Goal: Information Seeking & Learning: Compare options

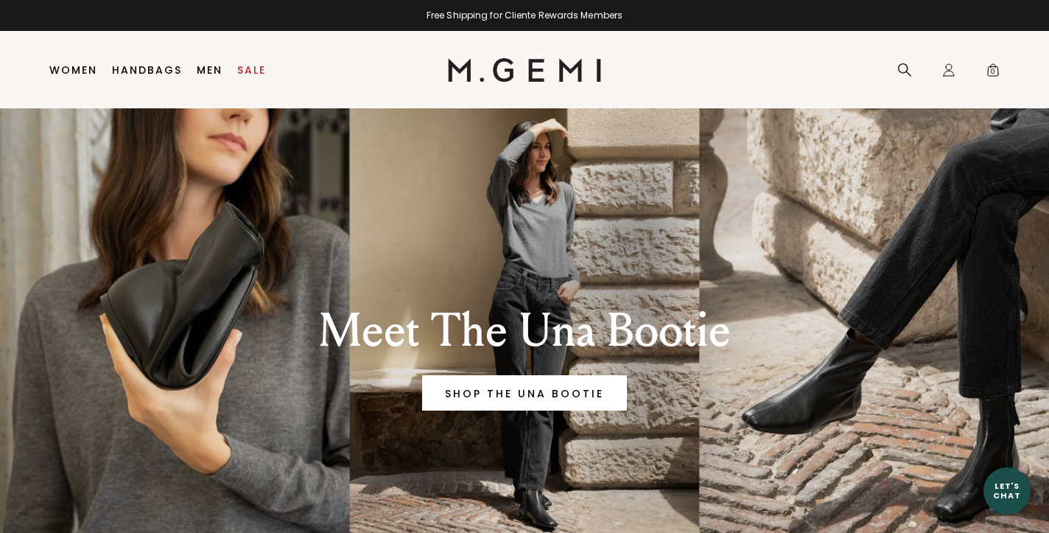
click at [63, 56] on li "Women Shop All Shoes New Arrivals Bestsellers Essentials The Event Edit Travel-…" at bounding box center [73, 70] width 63 height 77
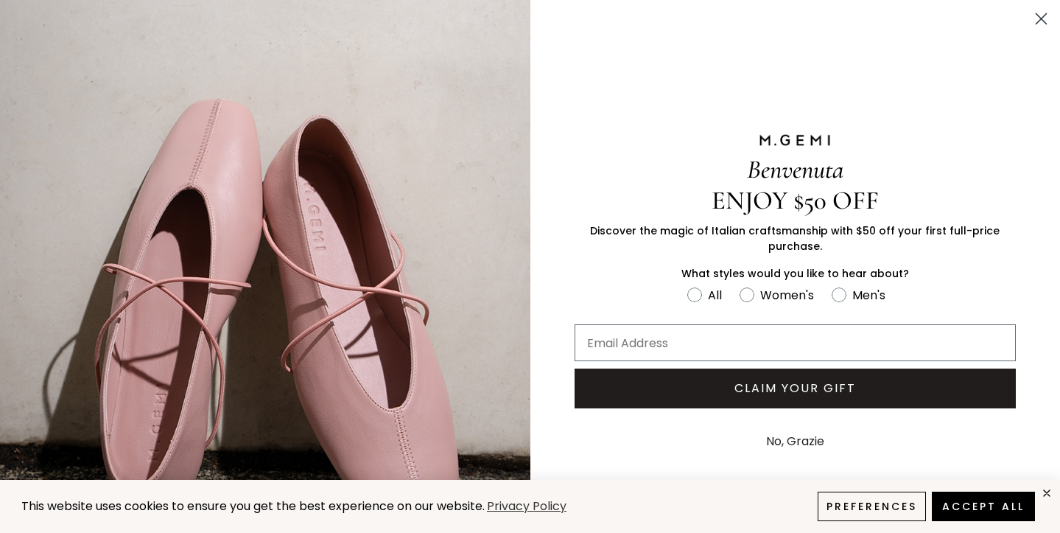
click at [1032, 12] on circle "Close dialog" at bounding box center [1041, 19] width 24 height 24
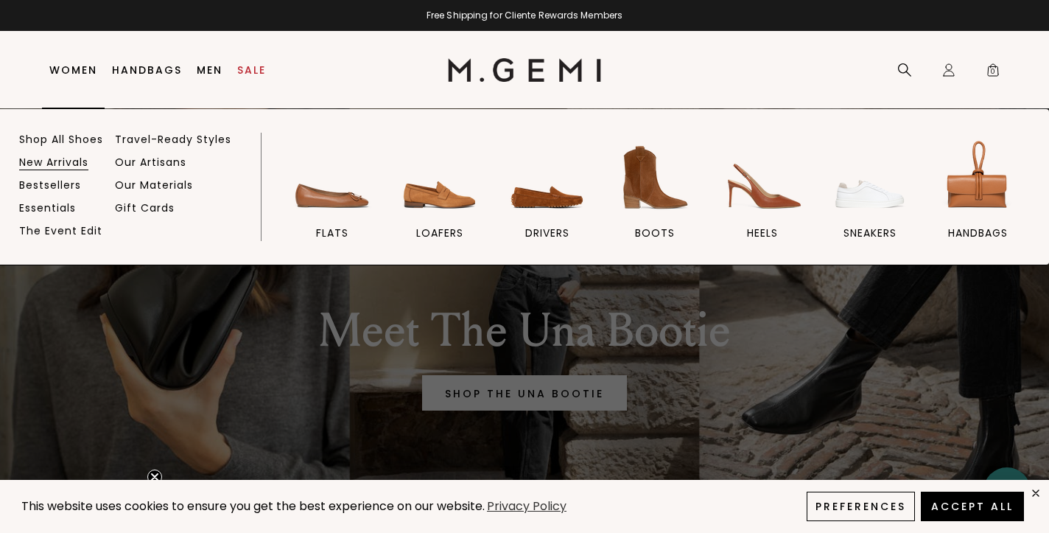
click at [49, 162] on link "New Arrivals" at bounding box center [53, 161] width 69 height 13
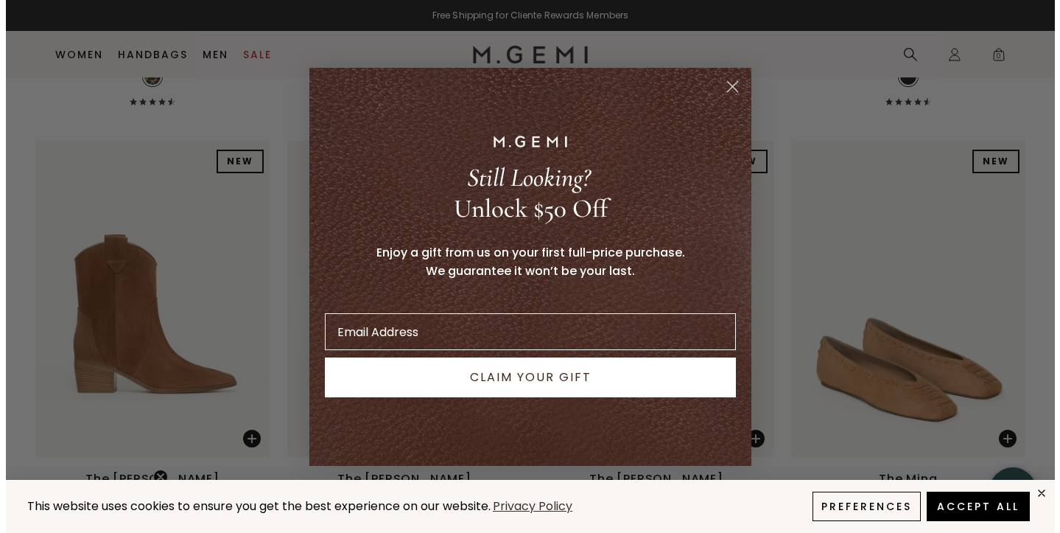
scroll to position [2878, 0]
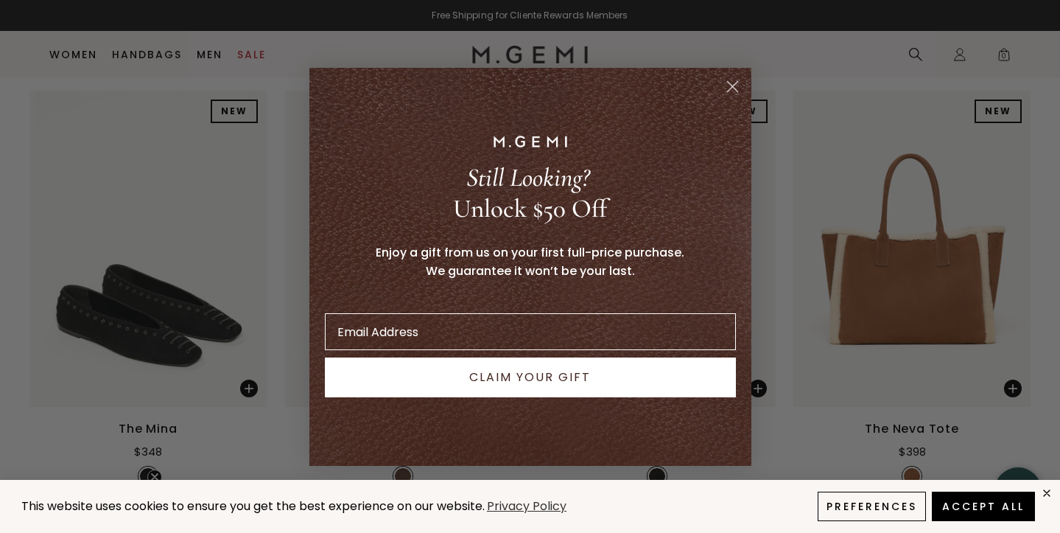
click at [737, 82] on icon "Close dialog" at bounding box center [732, 86] width 10 height 10
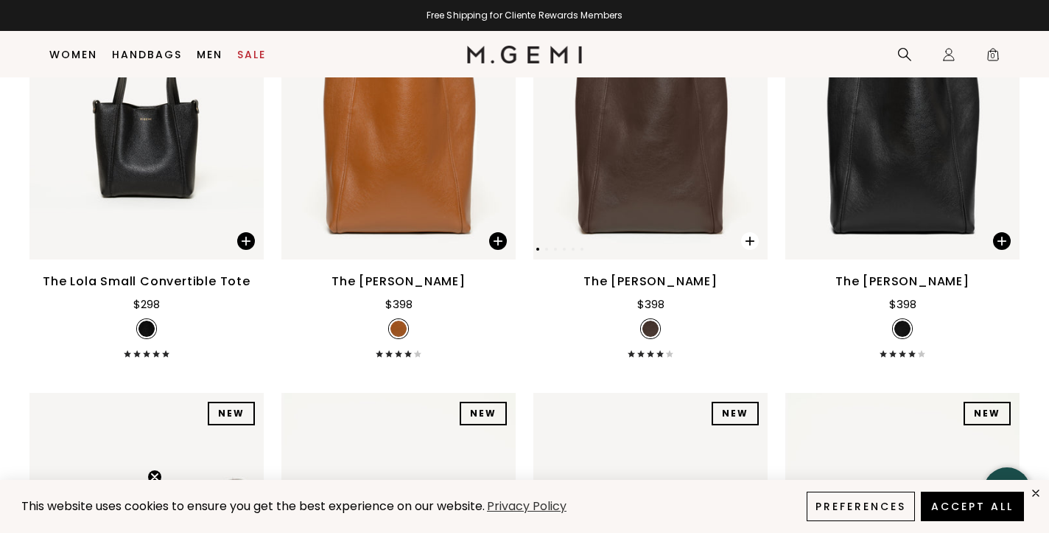
scroll to position [7417, 0]
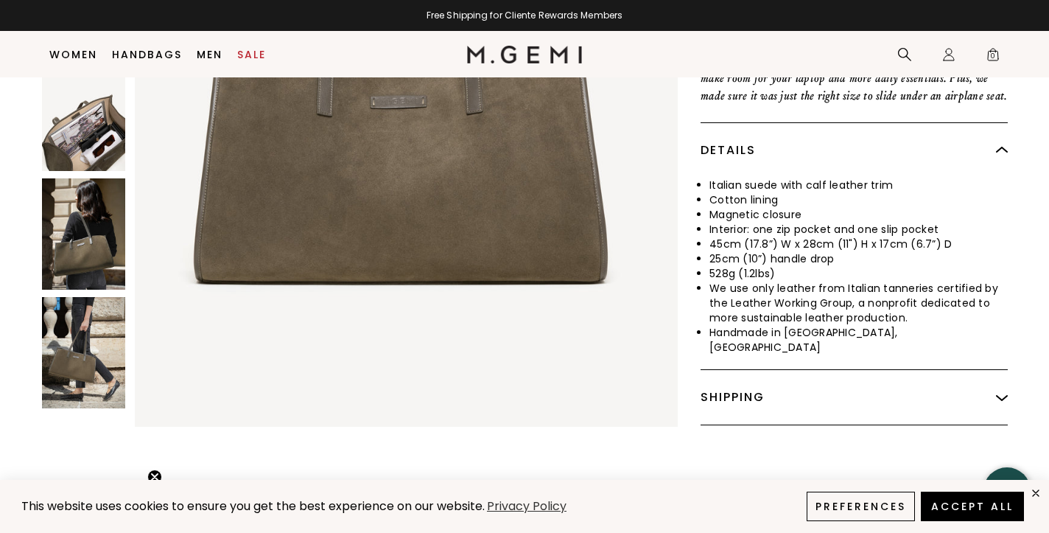
scroll to position [374, 0]
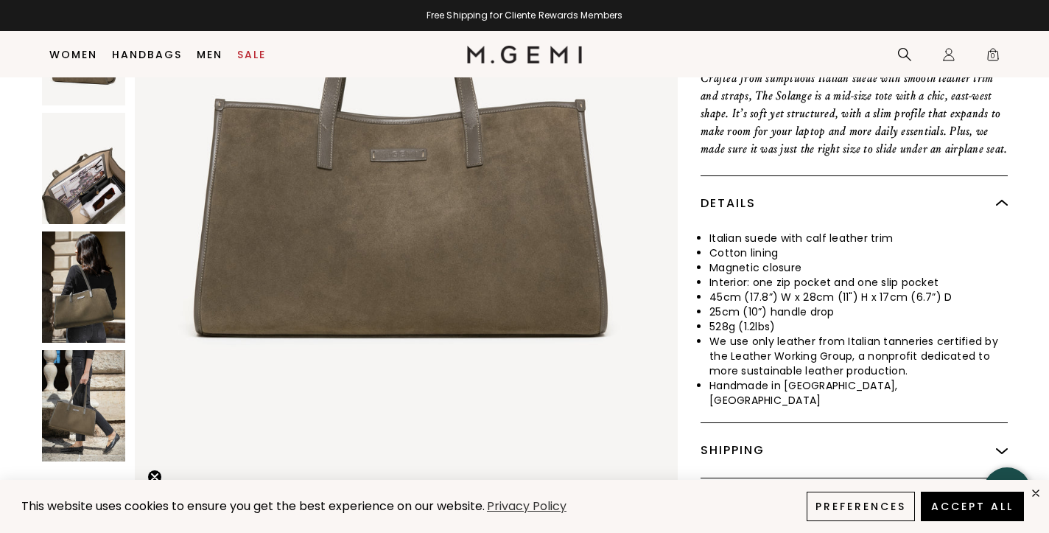
click at [85, 304] on img at bounding box center [83, 286] width 83 height 111
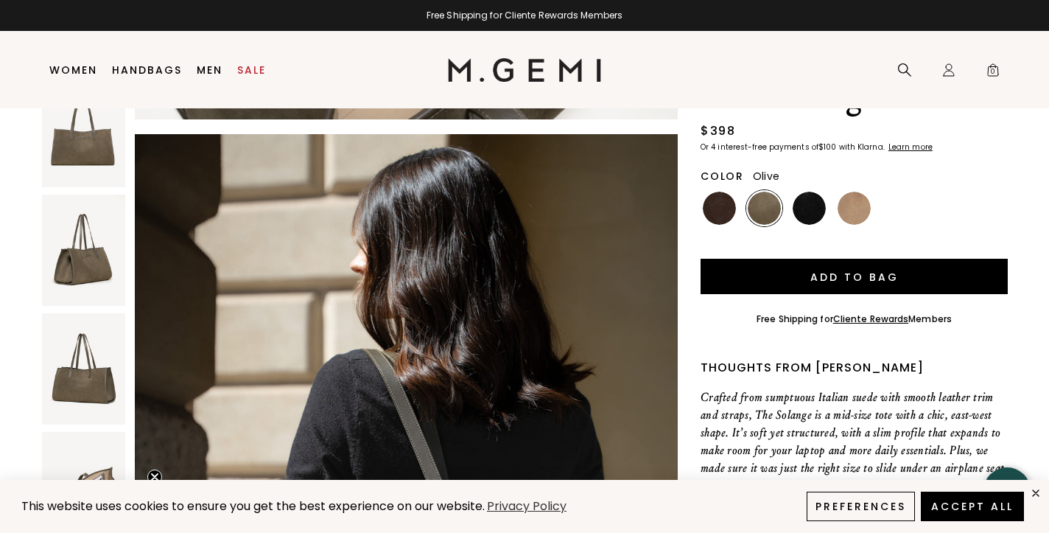
scroll to position [0, 0]
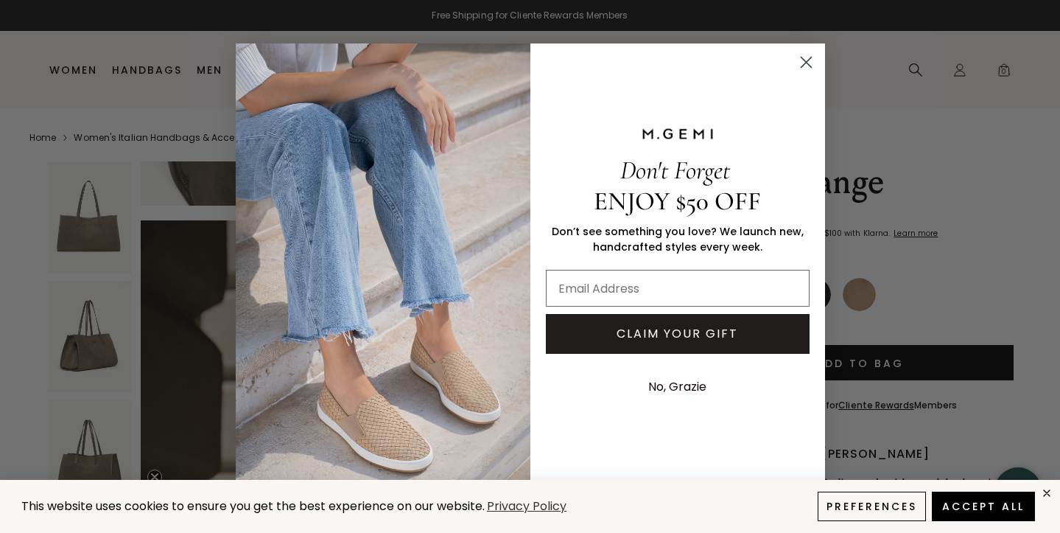
click at [805, 63] on icon "Close dialog" at bounding box center [806, 62] width 10 height 10
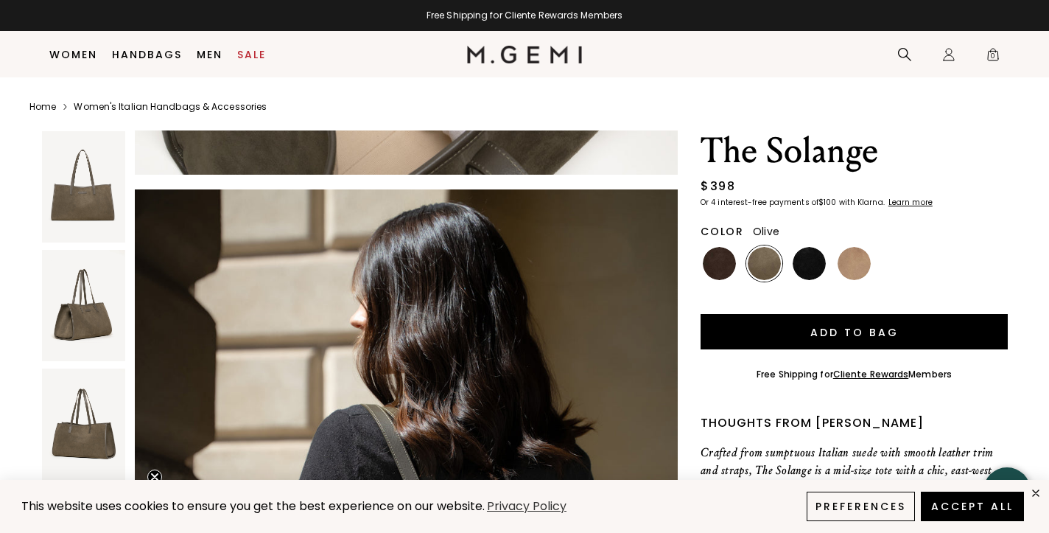
scroll to position [139, 0]
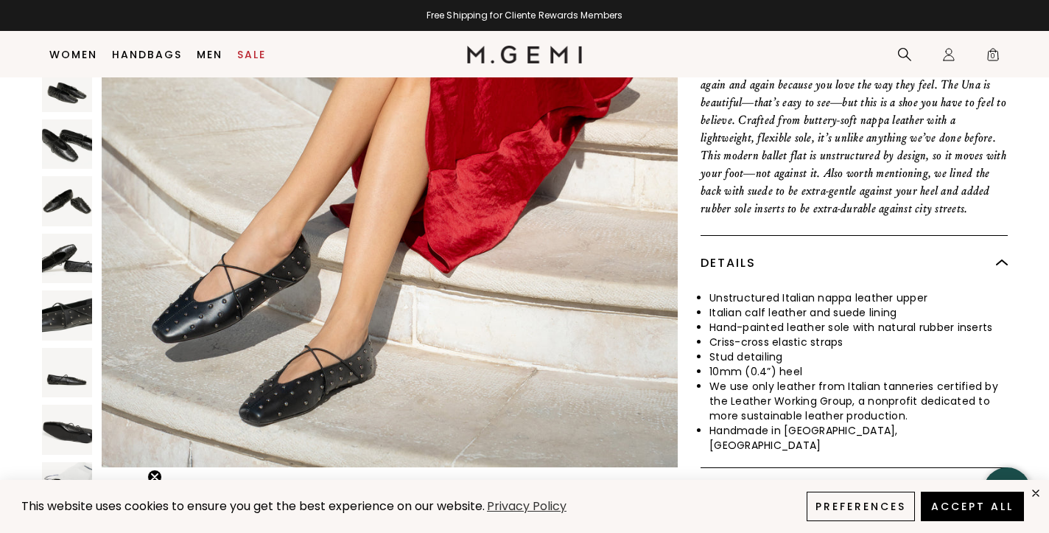
scroll to position [541, 0]
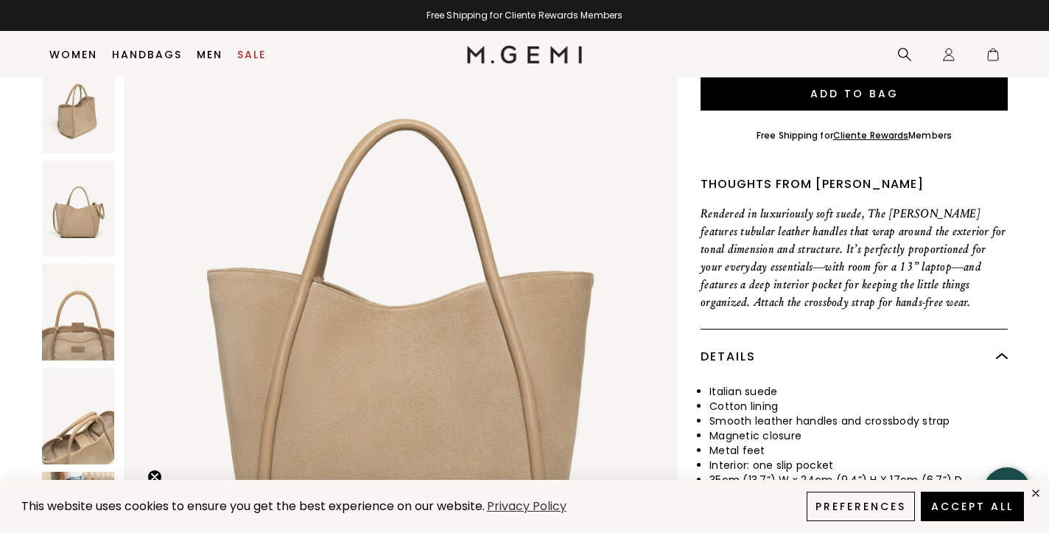
scroll to position [167, 0]
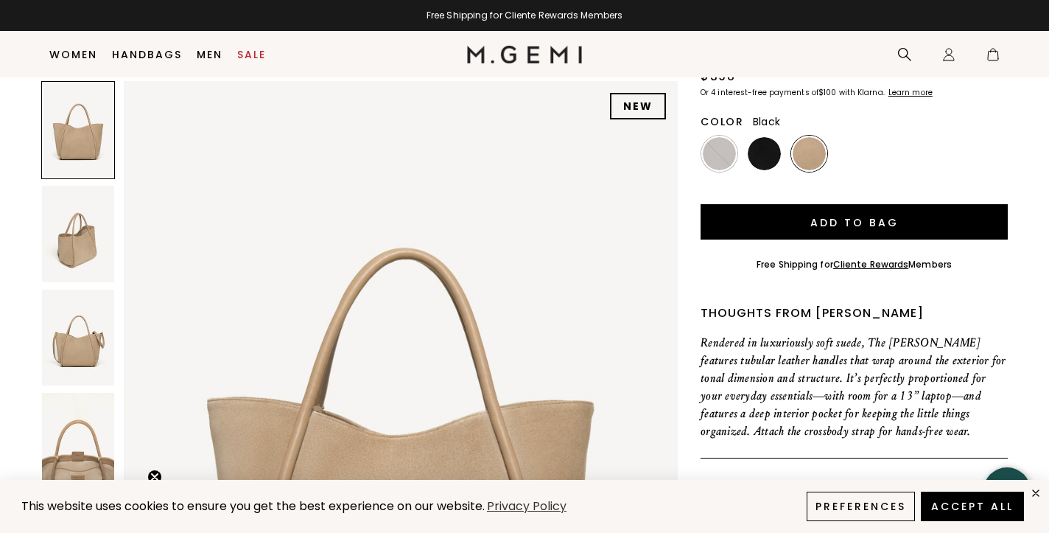
click at [758, 137] on img at bounding box center [764, 153] width 33 height 33
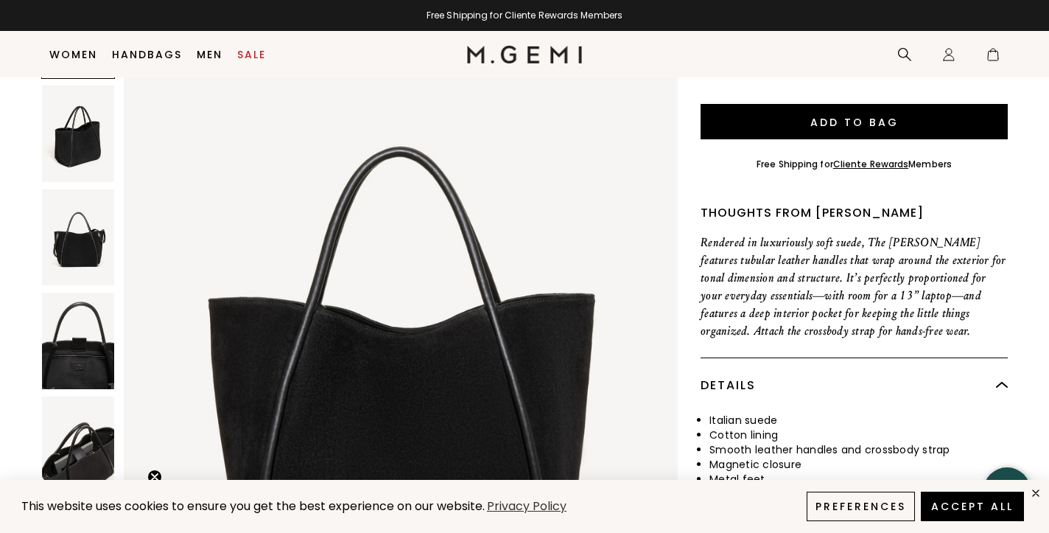
scroll to position [418, 0]
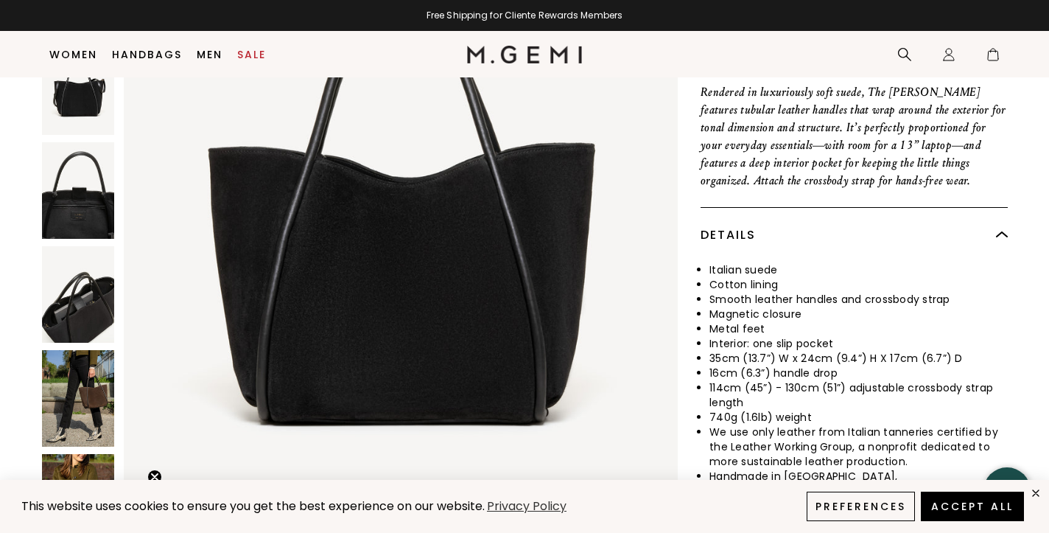
click at [87, 371] on img at bounding box center [78, 398] width 72 height 97
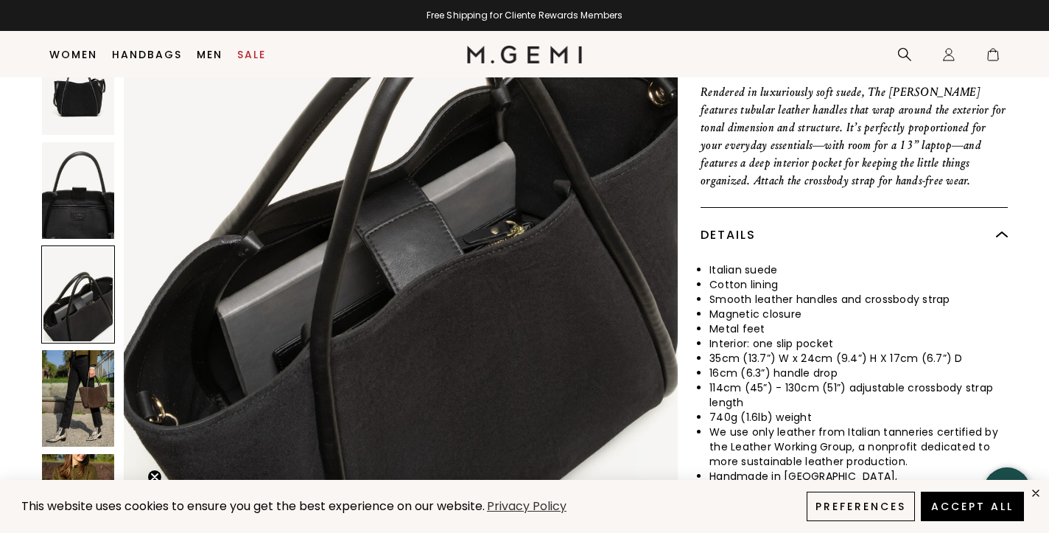
scroll to position [103, 0]
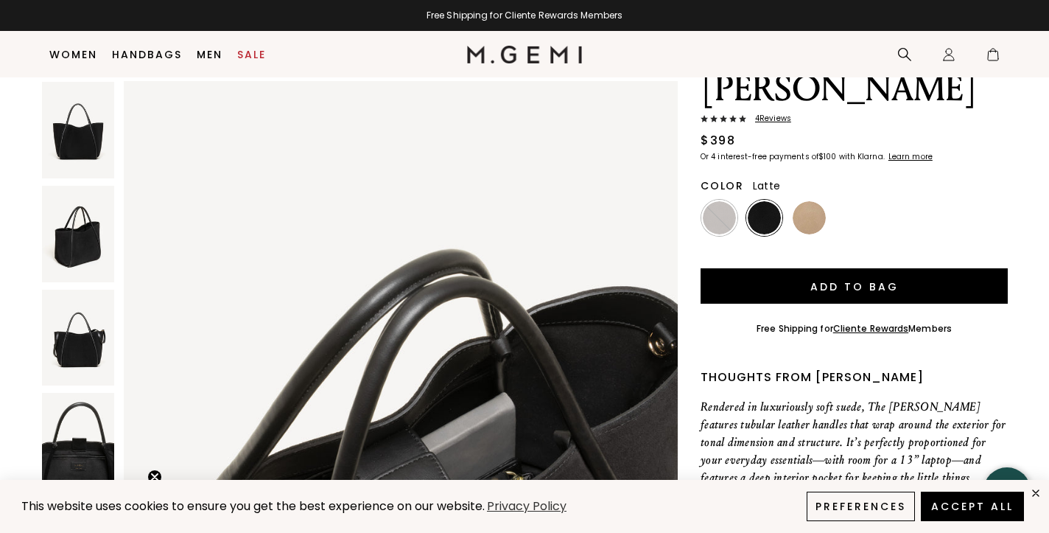
click at [815, 201] on img at bounding box center [809, 217] width 33 height 33
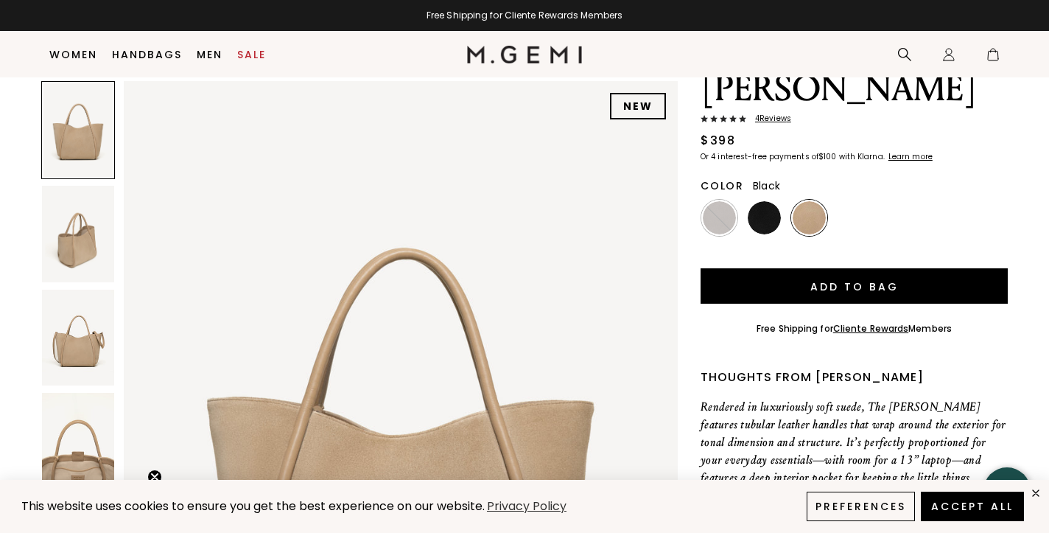
click at [762, 201] on img at bounding box center [764, 217] width 33 height 33
